Goal: Obtain resource: Download file/media

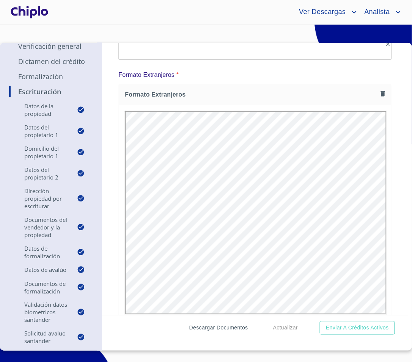
click at [227, 321] on button "Descargar Documentos" at bounding box center [218, 328] width 65 height 14
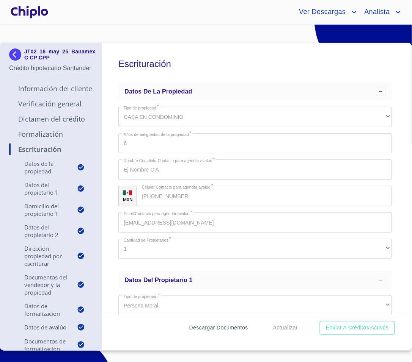
click at [199, 327] on span "Descargar Documentos" at bounding box center [218, 328] width 59 height 9
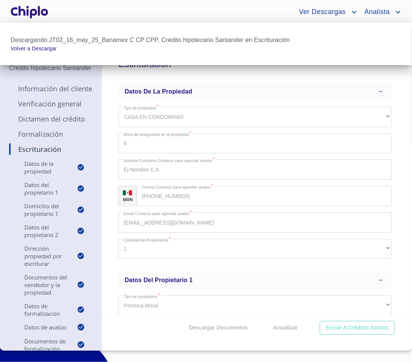
click at [52, 135] on div at bounding box center [206, 181] width 412 height 362
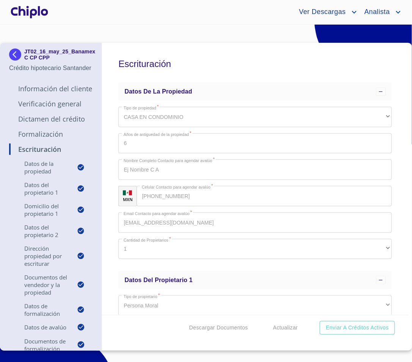
click at [52, 135] on p "Formalización" at bounding box center [50, 134] width 83 height 9
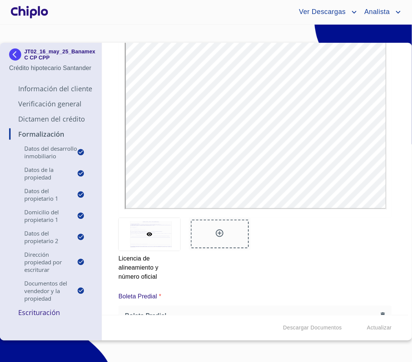
scroll to position [3509, 0]
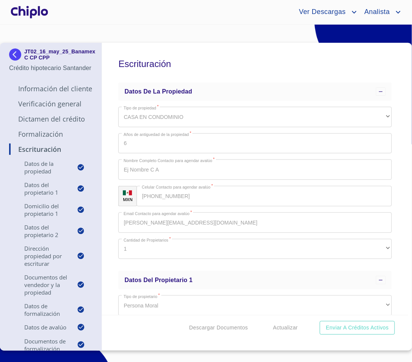
click at [56, 135] on p "Formalización" at bounding box center [50, 134] width 83 height 9
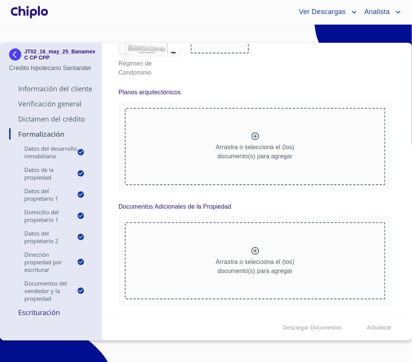
scroll to position [5344, 0]
